Goal: Task Accomplishment & Management: Use online tool/utility

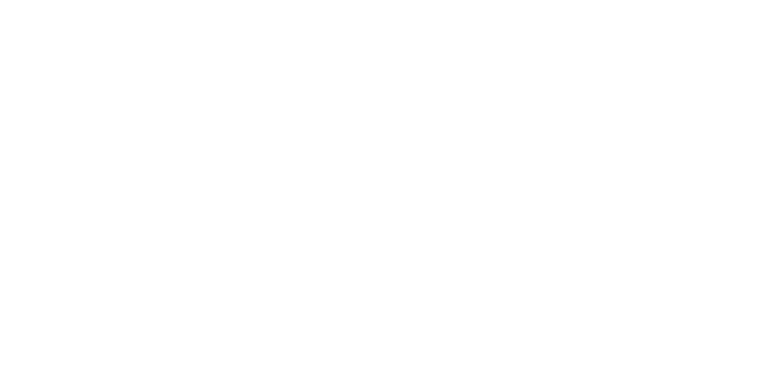
type input "**********"
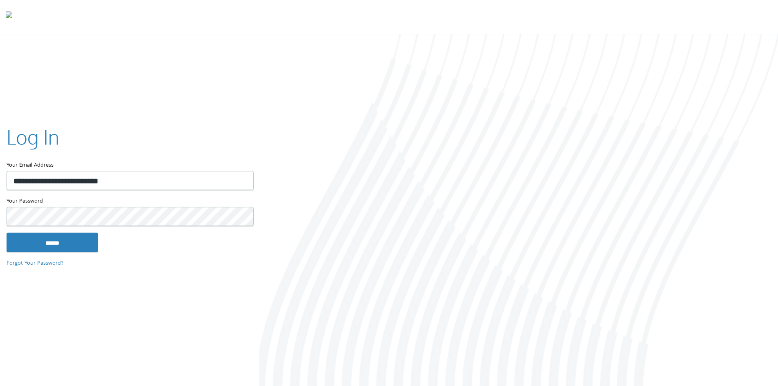
click at [52, 254] on div "**********" at bounding box center [129, 192] width 259 height 165
click at [54, 248] on input "******" at bounding box center [52, 242] width 91 height 20
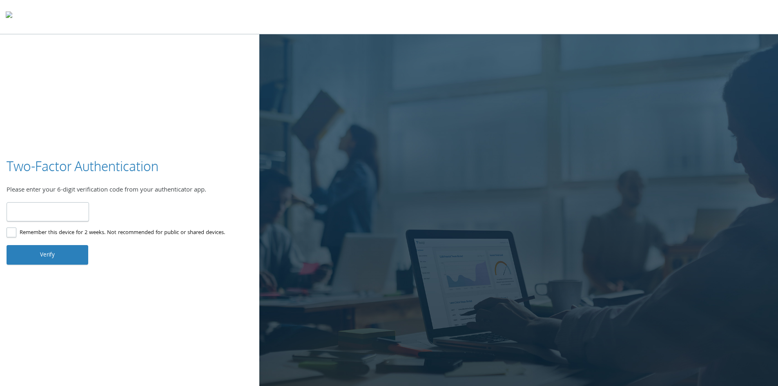
type input "******"
